Goal: Information Seeking & Learning: Learn about a topic

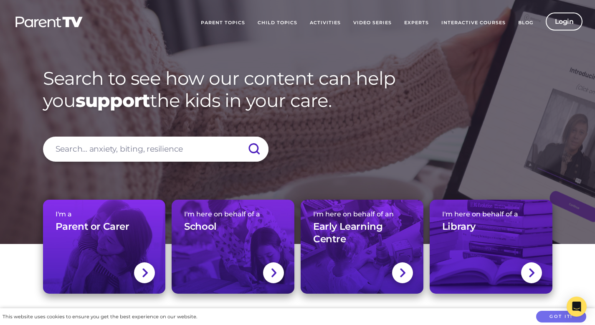
click at [525, 23] on link "Blog" at bounding box center [526, 23] width 28 height 21
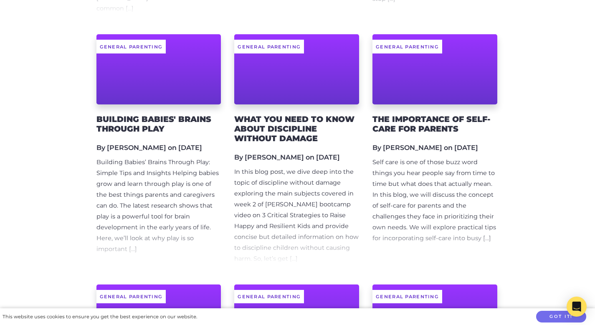
scroll to position [740, 0]
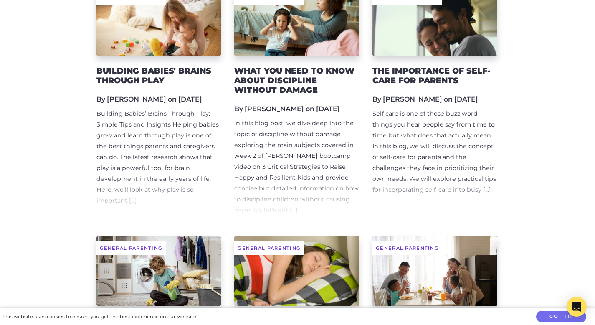
click at [107, 95] on h5 "By [PERSON_NAME] on [DATE]" at bounding box center [158, 99] width 125 height 8
